Goal: Task Accomplishment & Management: Complete application form

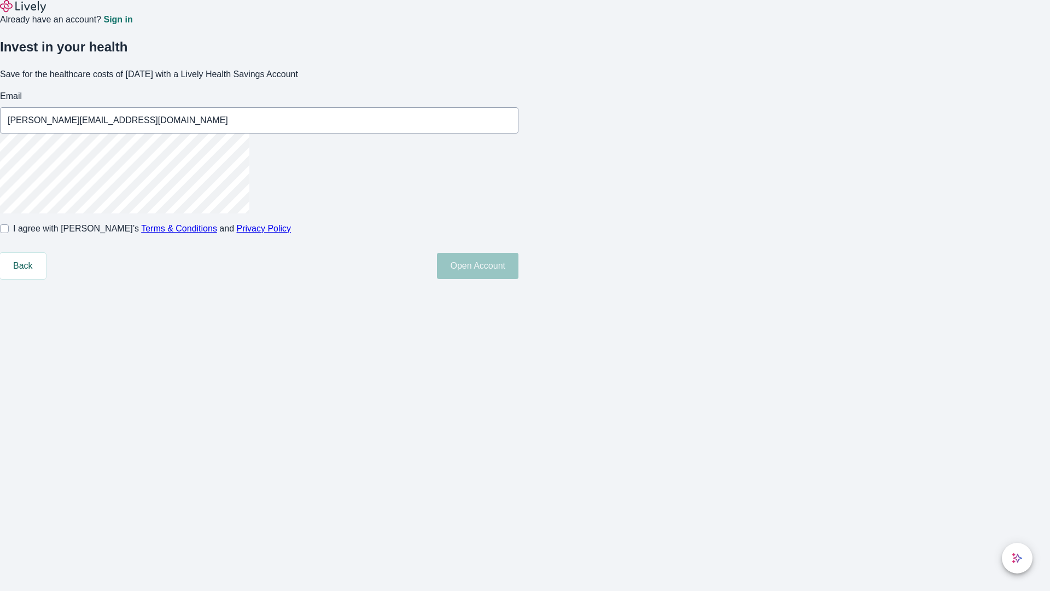
click at [9, 233] on input "I agree with Lively’s Terms & Conditions and Privacy Policy" at bounding box center [4, 228] width 9 height 9
checkbox input "true"
click at [519, 279] on button "Open Account" at bounding box center [478, 266] width 82 height 26
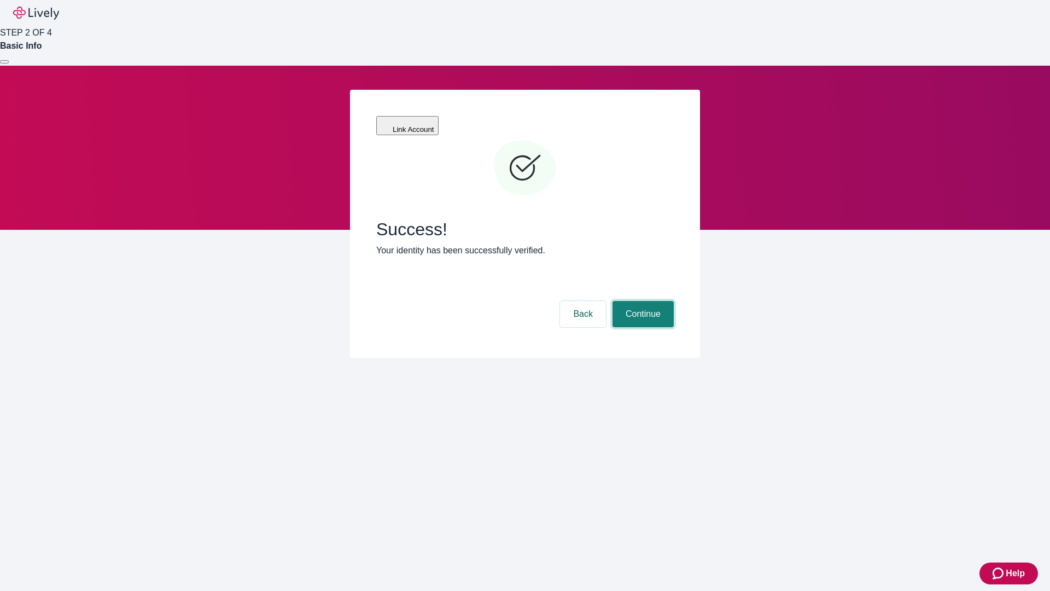
click at [642, 301] on button "Continue" at bounding box center [643, 314] width 61 height 26
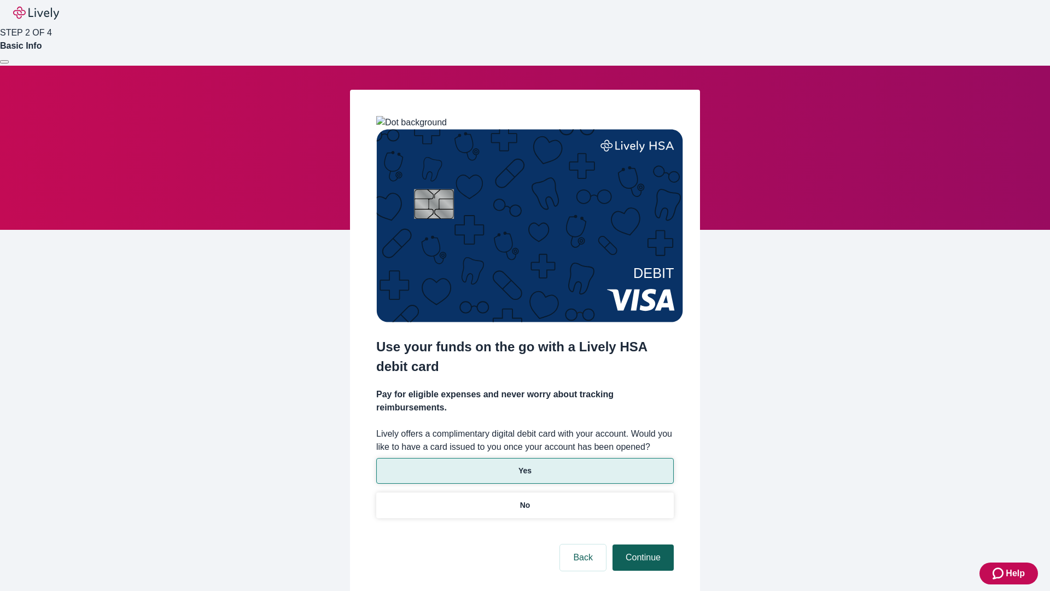
click at [525, 465] on p "Yes" at bounding box center [525, 470] width 13 height 11
click at [642, 544] on button "Continue" at bounding box center [643, 557] width 61 height 26
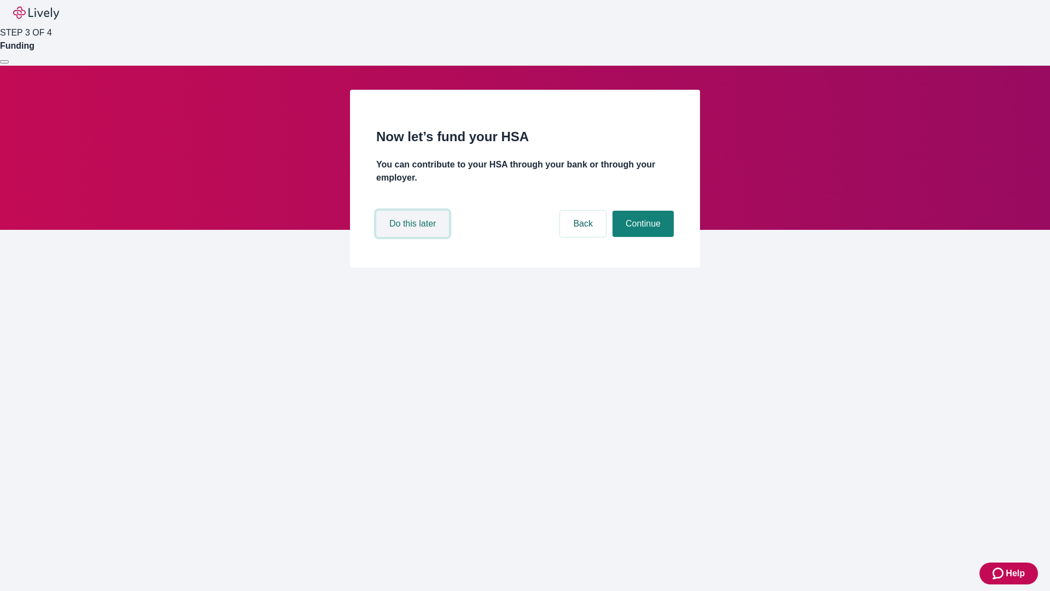
click at [414, 237] on button "Do this later" at bounding box center [412, 224] width 73 height 26
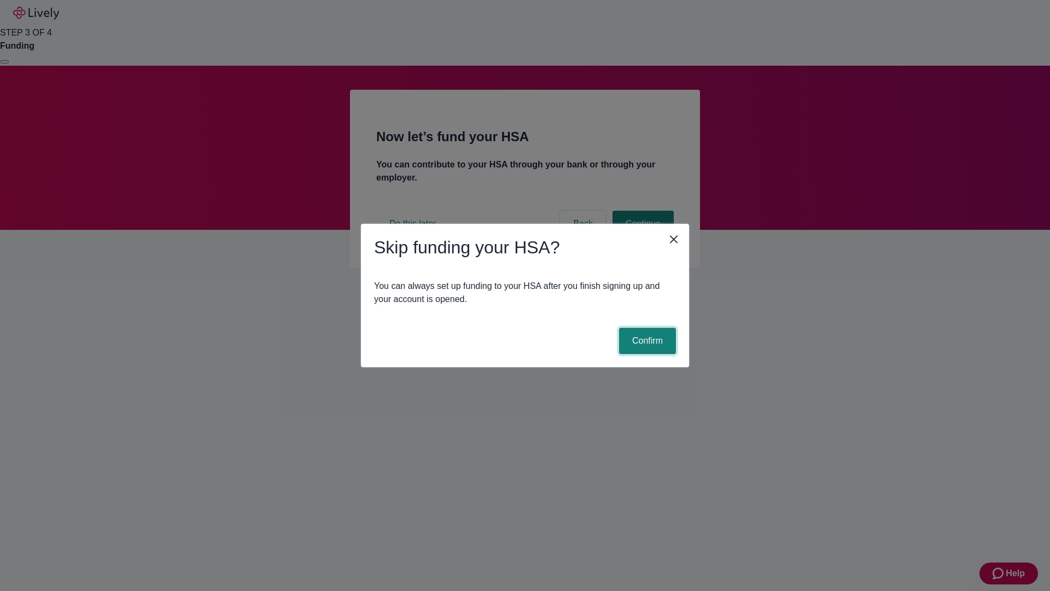
click at [646, 341] on button "Confirm" at bounding box center [647, 341] width 57 height 26
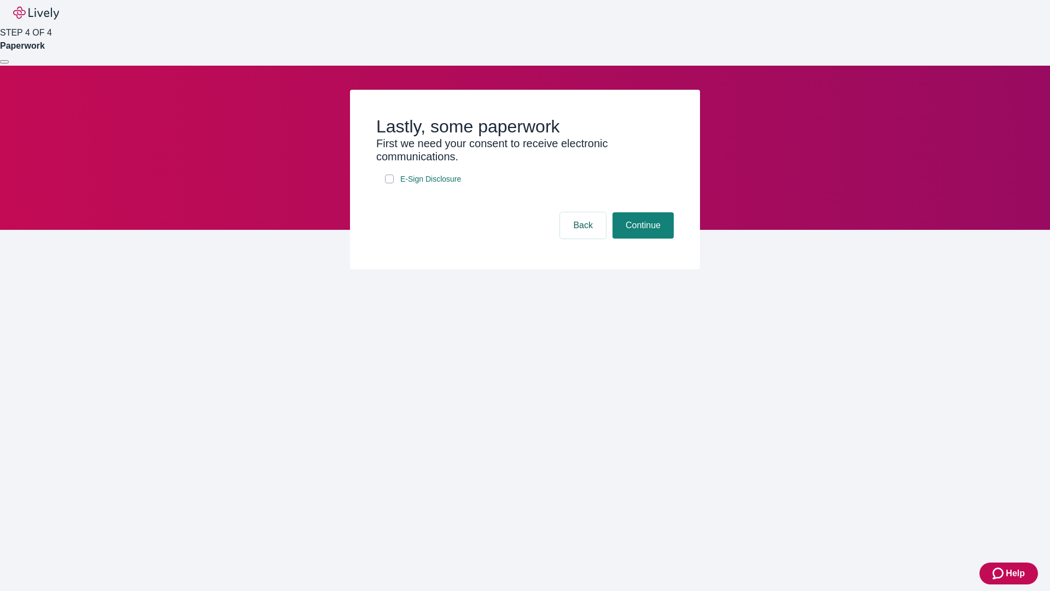
click at [389, 183] on input "E-Sign Disclosure" at bounding box center [389, 179] width 9 height 9
checkbox input "true"
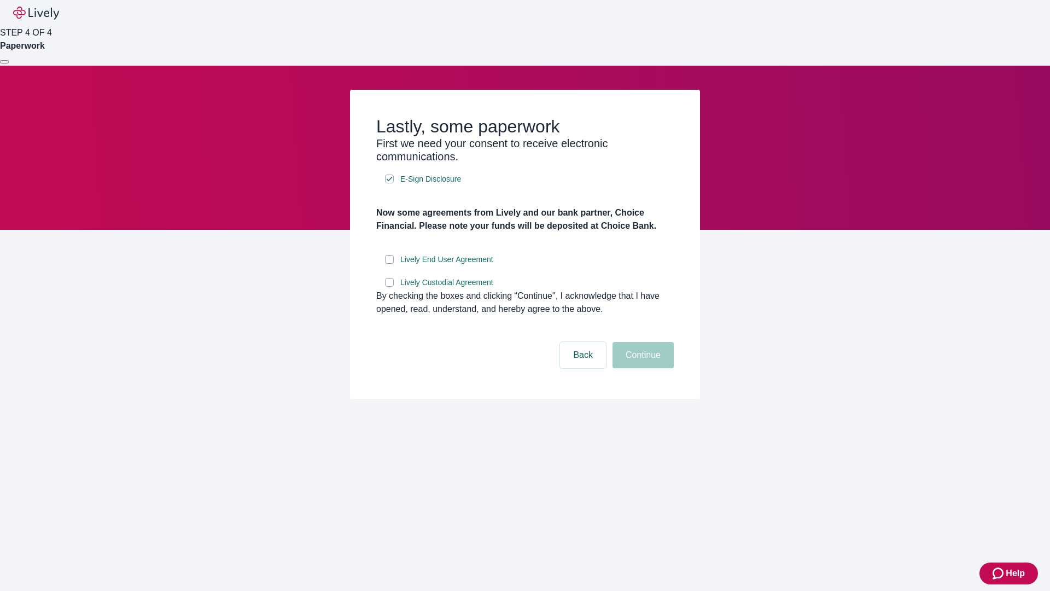
click at [389, 264] on input "Lively End User Agreement" at bounding box center [389, 259] width 9 height 9
checkbox input "true"
click at [389, 287] on input "Lively Custodial Agreement" at bounding box center [389, 282] width 9 height 9
checkbox input "true"
click at [642, 368] on button "Continue" at bounding box center [643, 355] width 61 height 26
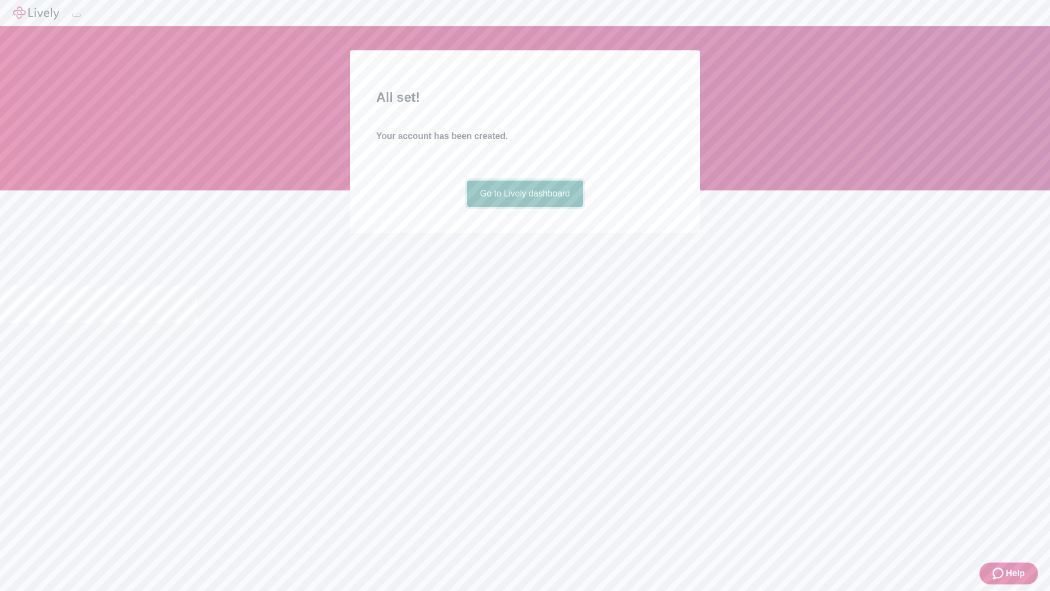
click at [525, 207] on link "Go to Lively dashboard" at bounding box center [525, 194] width 117 height 26
